Goal: Find contact information: Find contact information

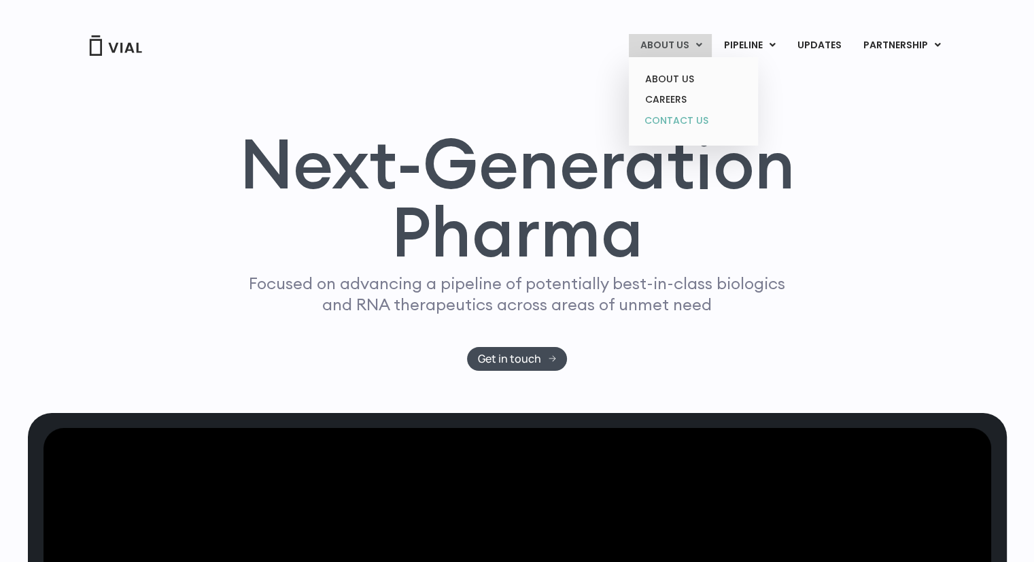
click at [680, 128] on link "CONTACT US" at bounding box center [693, 121] width 119 height 22
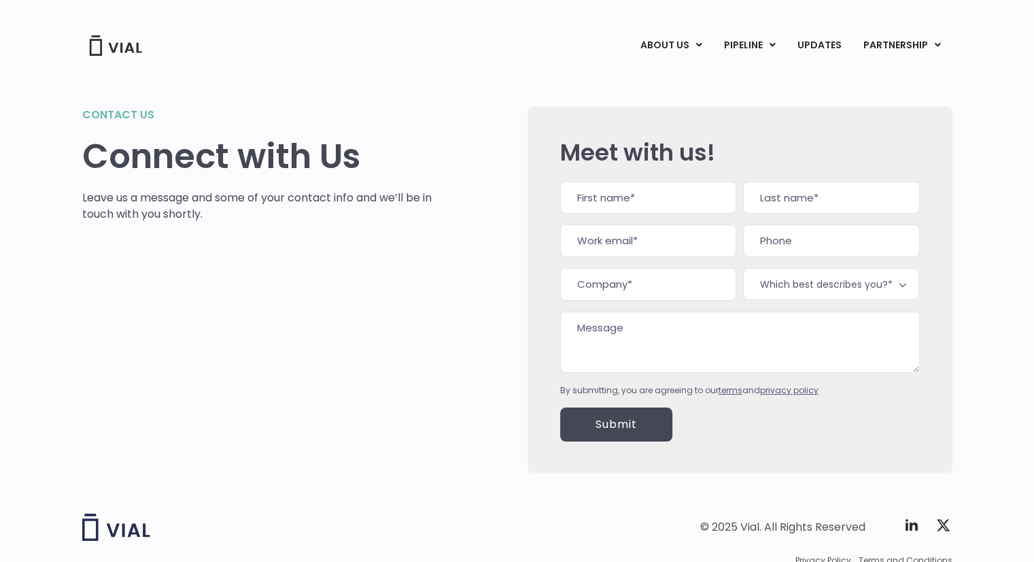
scroll to position [58, 0]
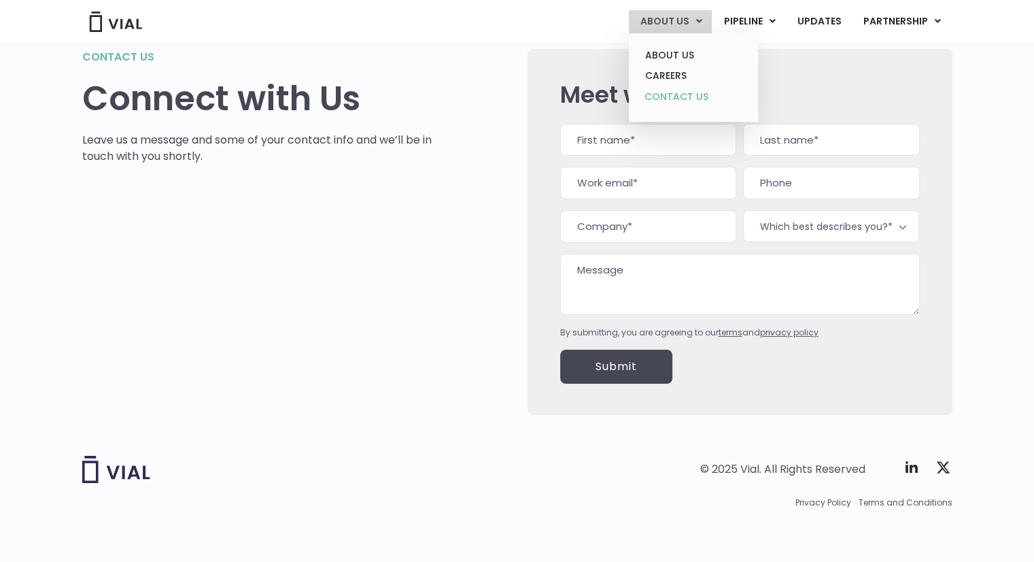
click at [674, 90] on link "CONTACT US" at bounding box center [693, 97] width 119 height 22
